Goal: Task Accomplishment & Management: Use online tool/utility

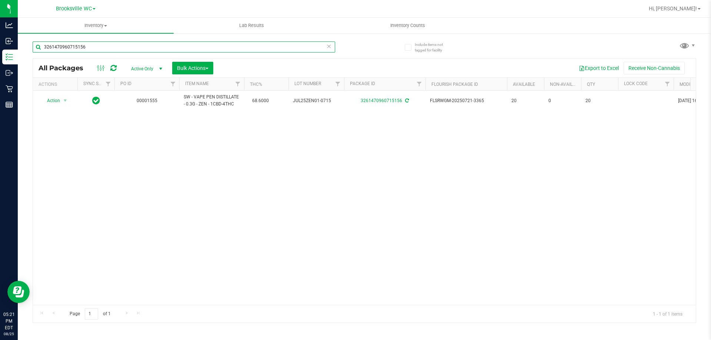
click at [153, 51] on input "3261470960715156" at bounding box center [184, 46] width 302 height 11
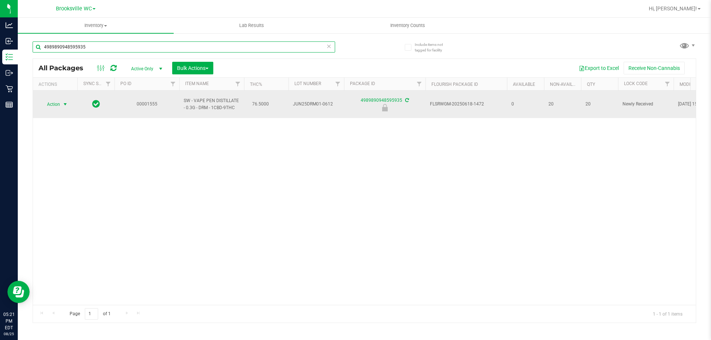
type input "4989890948595935"
click at [63, 104] on span "select" at bounding box center [65, 104] width 6 height 6
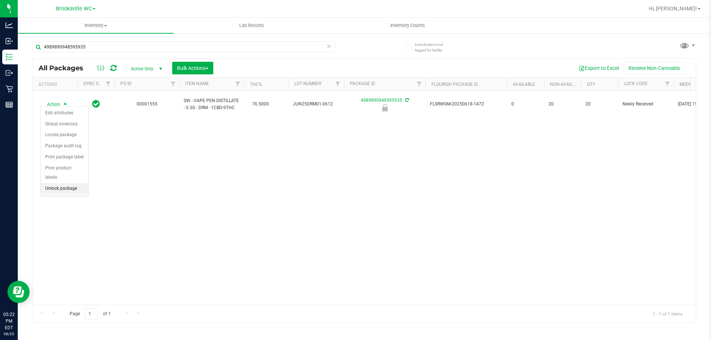
click at [64, 184] on li "Unlock package" at bounding box center [64, 188] width 47 height 11
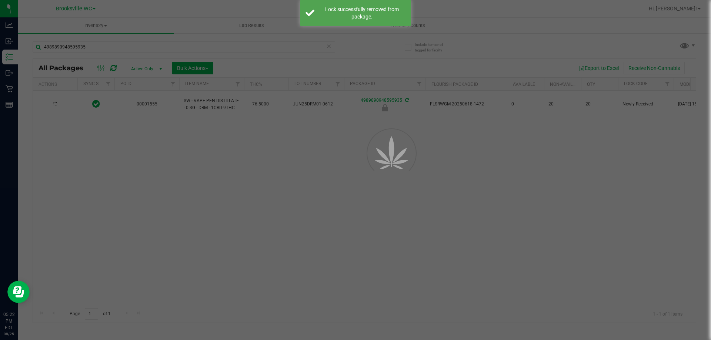
click at [100, 47] on div at bounding box center [355, 170] width 711 height 340
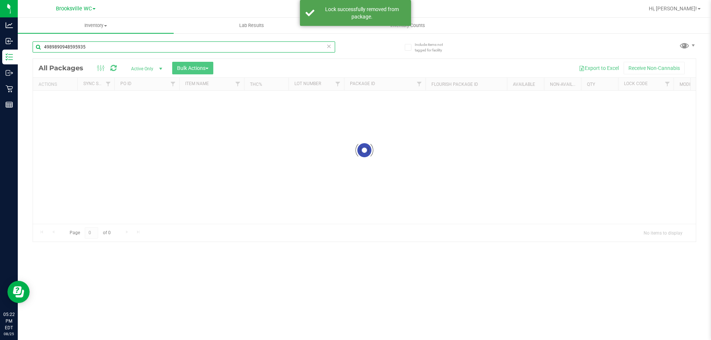
click at [104, 47] on input "4989890948595935" at bounding box center [184, 46] width 302 height 11
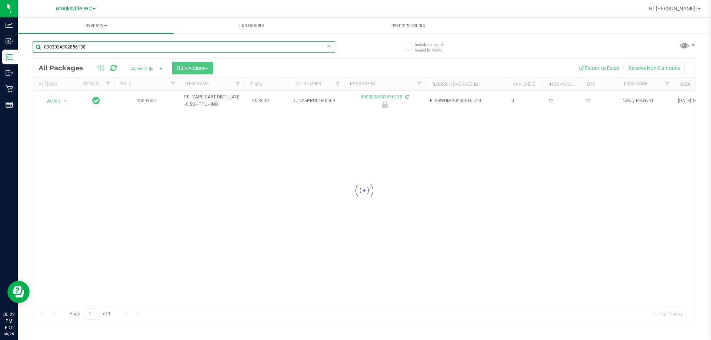
type input "8903024902856138"
click at [57, 100] on div at bounding box center [364, 191] width 662 height 264
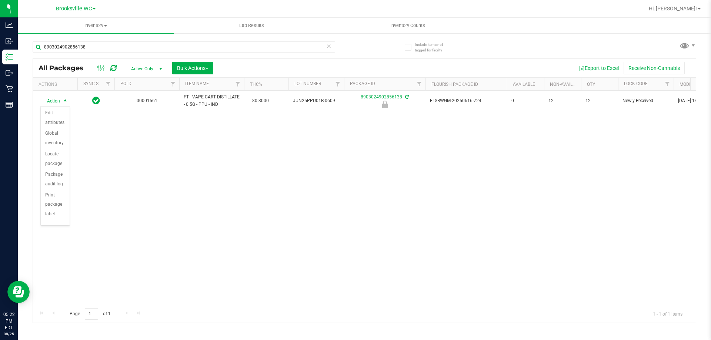
scroll to position [53, 0]
click at [54, 207] on li "Unlock package" at bounding box center [55, 206] width 29 height 20
